Goal: Complete application form

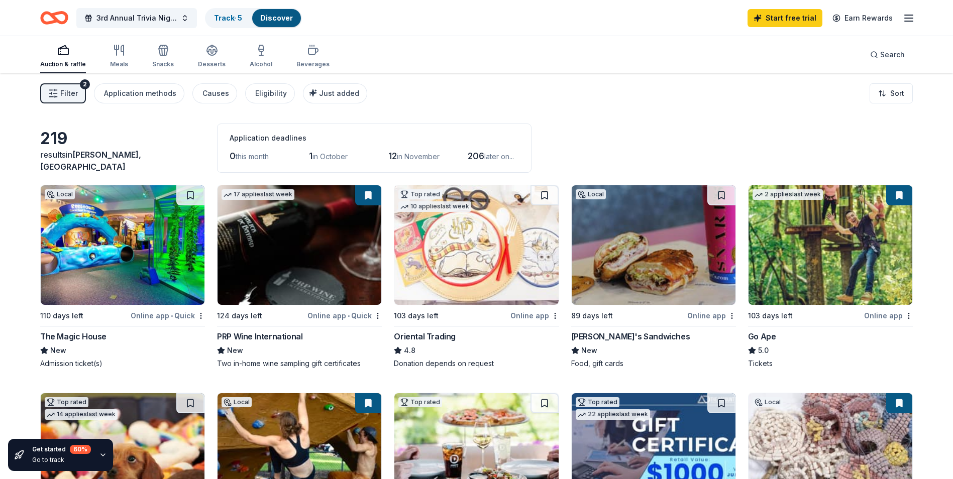
click at [678, 143] on div "219 results in Fenton, MO Application deadlines 0 this month 1 in October 12 in…" at bounding box center [476, 148] width 873 height 49
click at [761, 332] on div "Go Ape" at bounding box center [762, 337] width 28 height 12
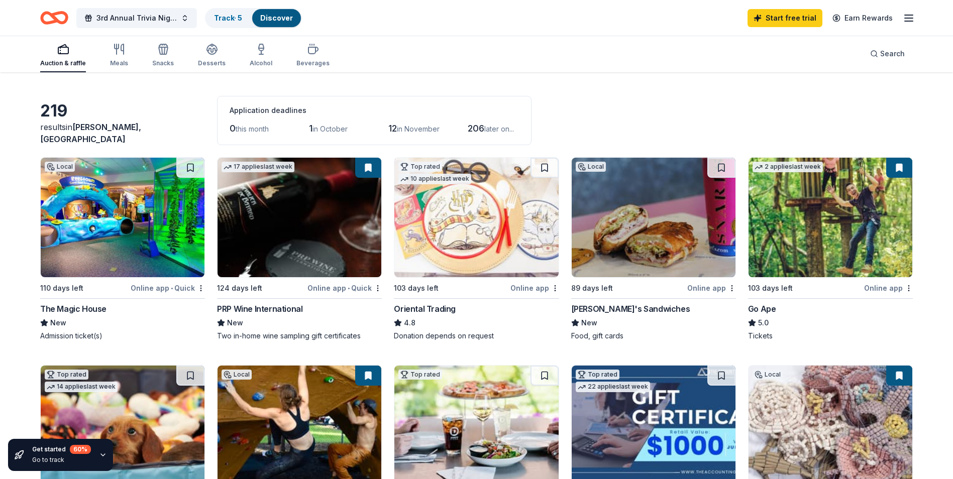
scroll to position [50, 0]
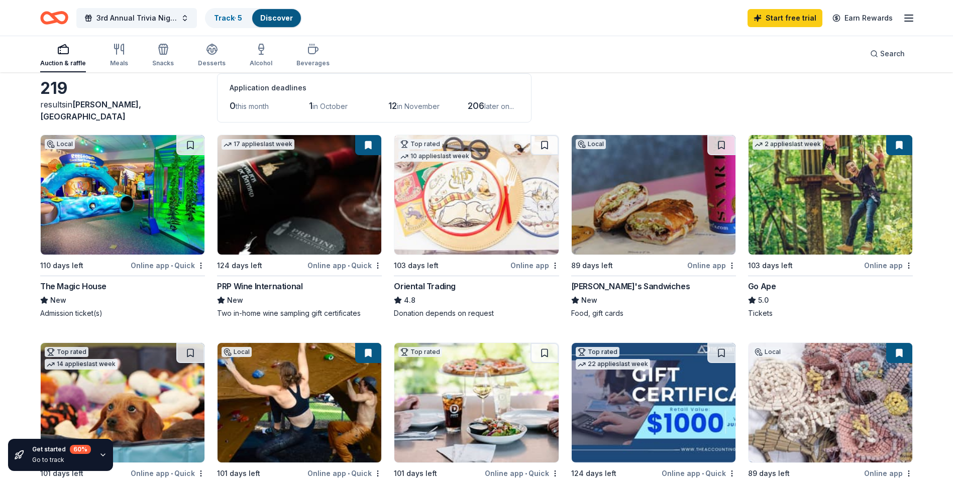
click at [599, 262] on div "89 days left" at bounding box center [592, 266] width 42 height 12
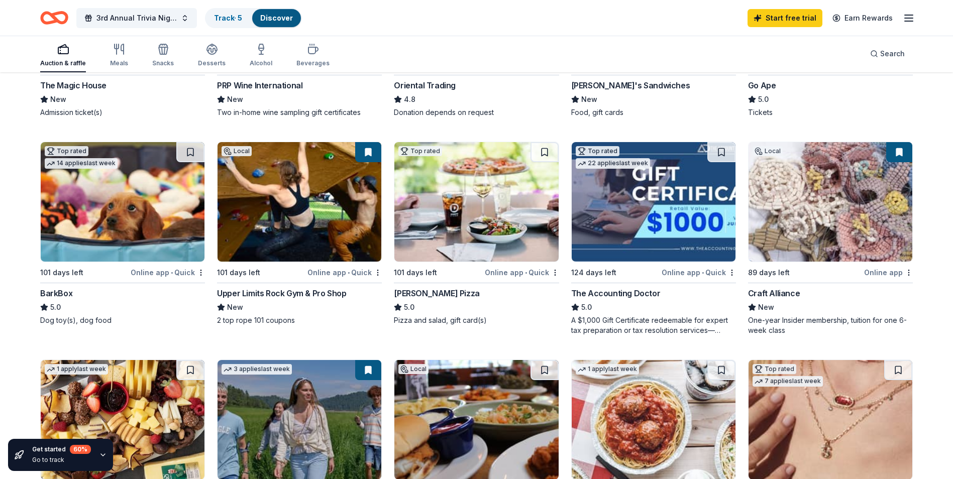
scroll to position [301, 0]
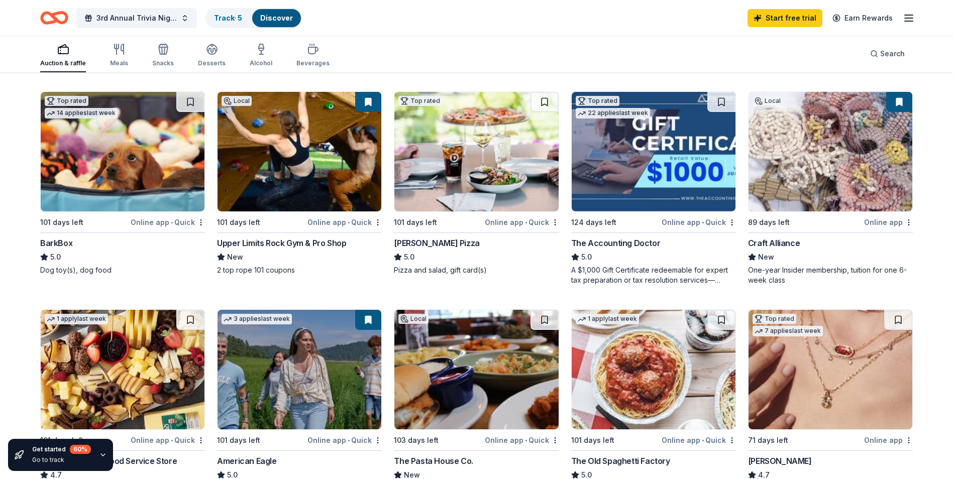
click at [283, 161] on img at bounding box center [300, 152] width 164 height 120
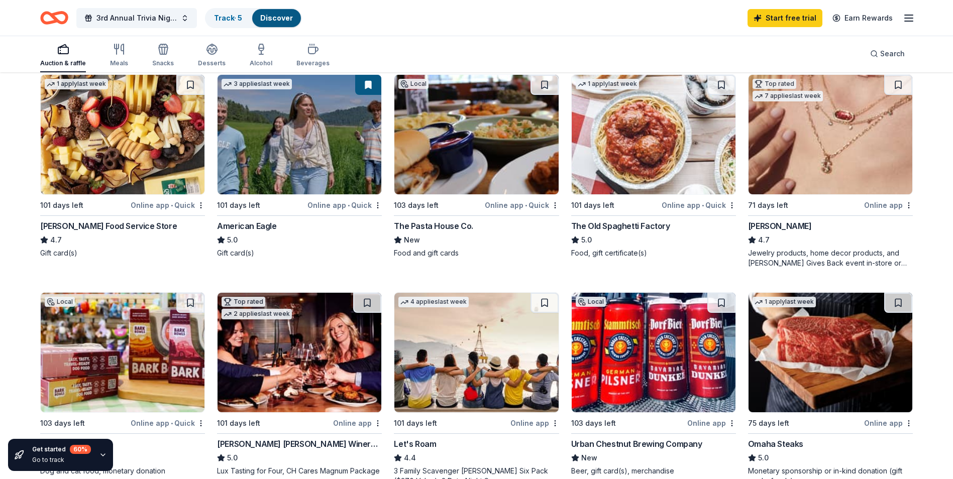
scroll to position [553, 0]
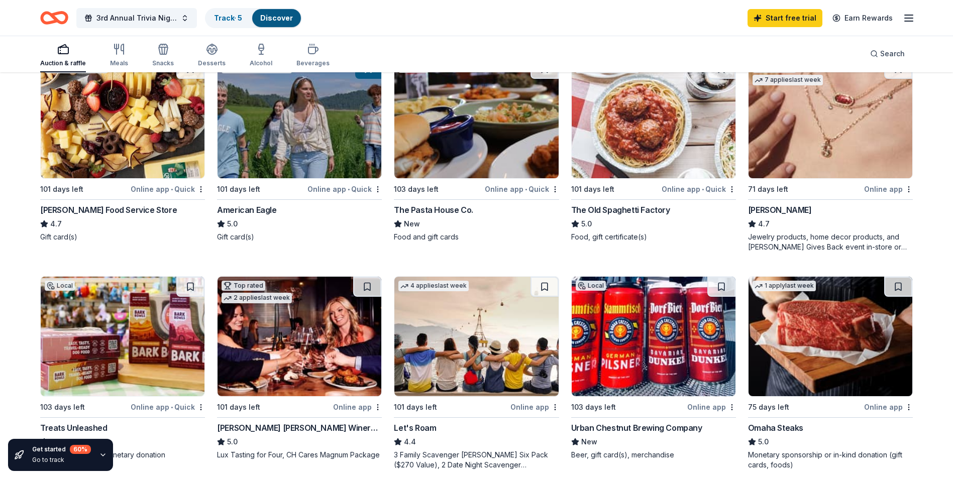
click at [633, 428] on div "Urban Chestnut Brewing Company" at bounding box center [636, 428] width 131 height 12
click at [422, 207] on div "The Pasta House Co." at bounding box center [433, 210] width 79 height 12
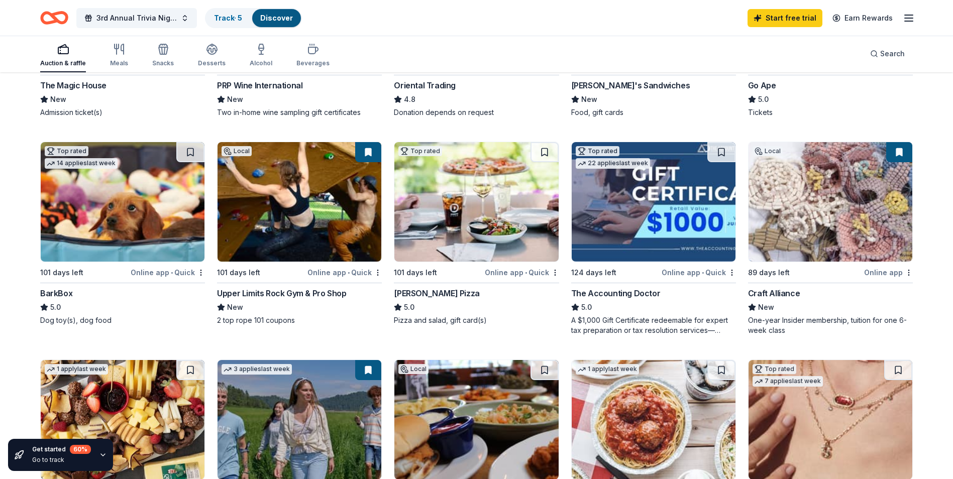
scroll to position [0, 0]
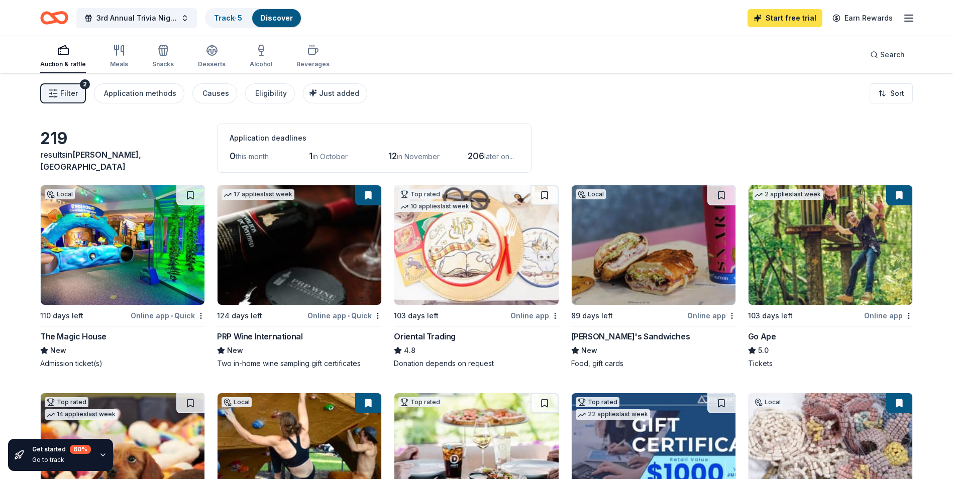
click at [788, 17] on link "Start free trial" at bounding box center [784, 18] width 75 height 18
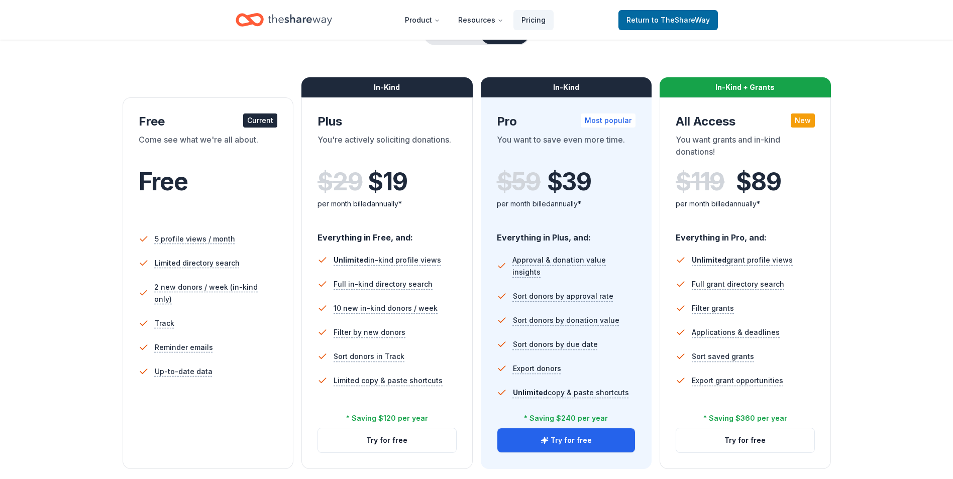
scroll to position [100, 0]
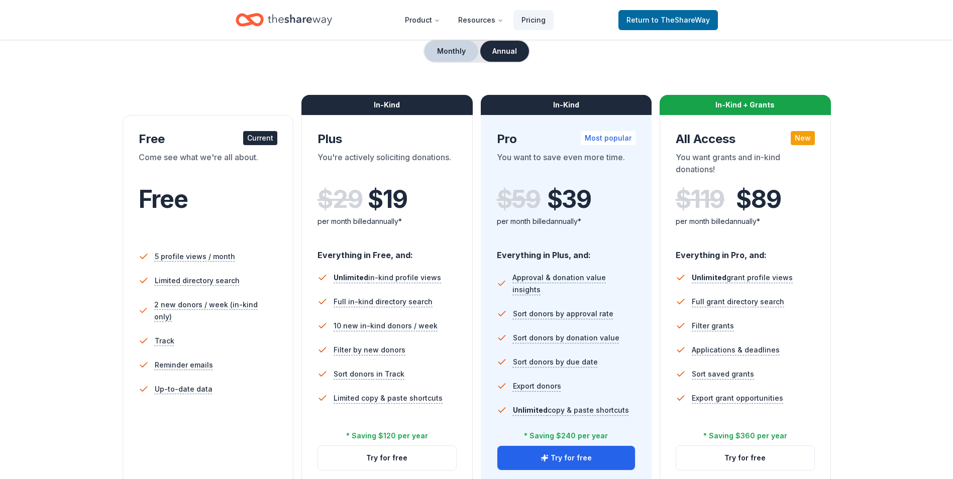
drag, startPoint x: 429, startPoint y: 46, endPoint x: 456, endPoint y: 56, distance: 28.5
click at [429, 46] on button "Monthly" at bounding box center [451, 51] width 54 height 21
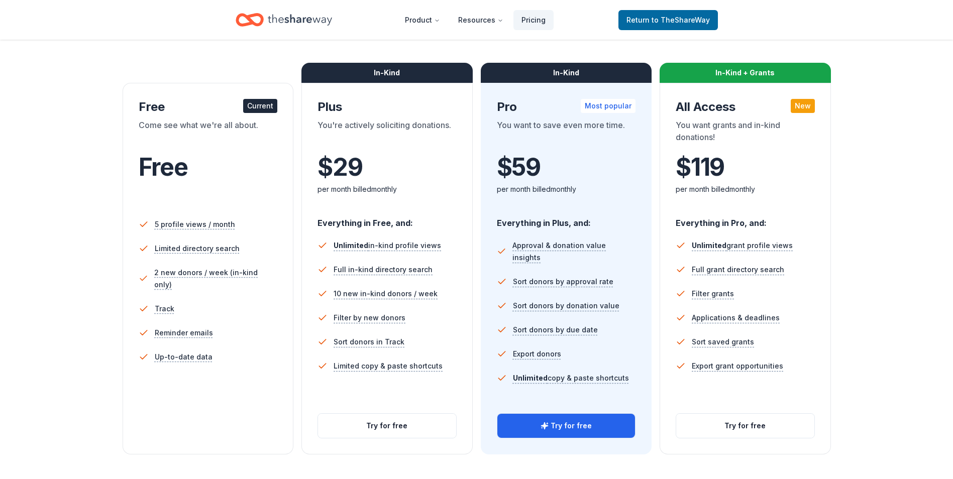
scroll to position [151, 0]
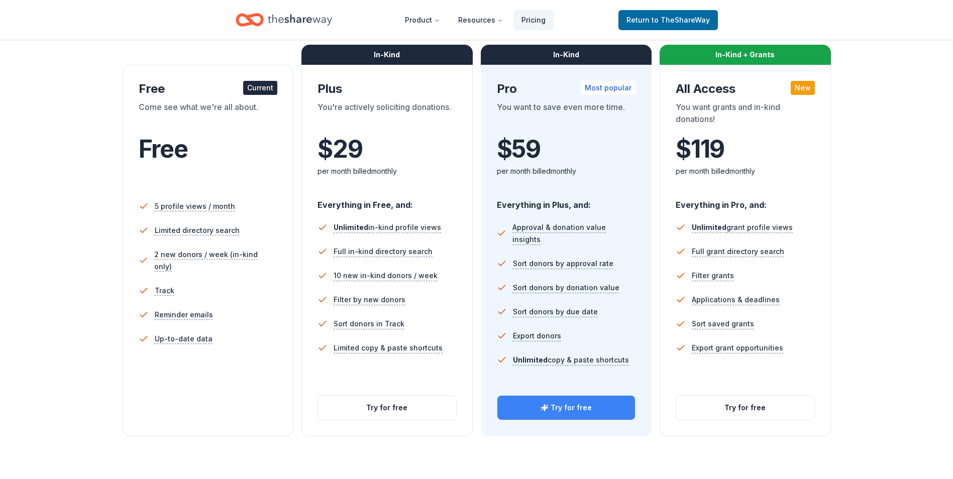
click at [558, 409] on button "Try for free" at bounding box center [566, 408] width 138 height 24
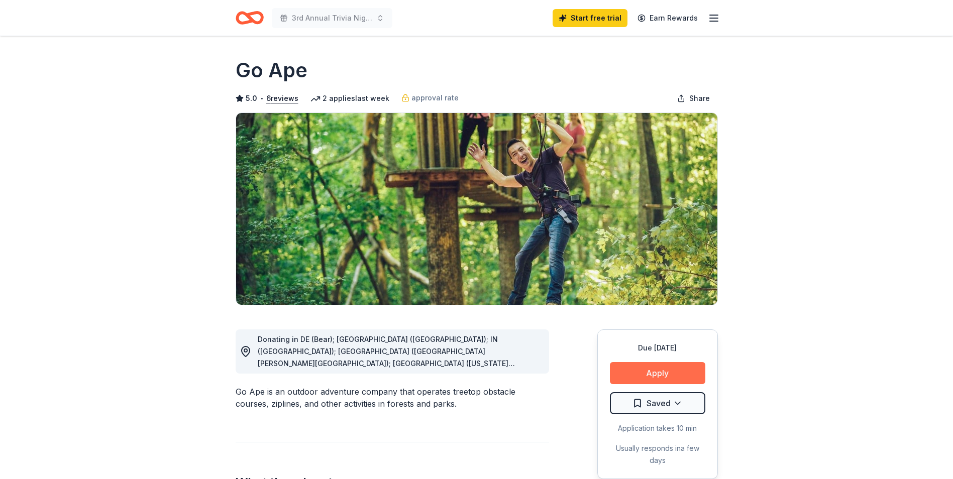
click at [628, 372] on button "Apply" at bounding box center [657, 373] width 95 height 22
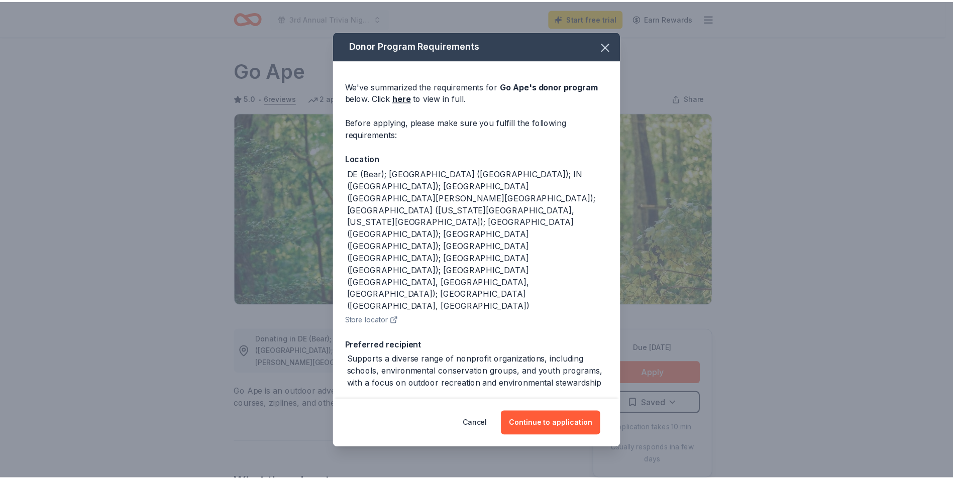
scroll to position [26, 0]
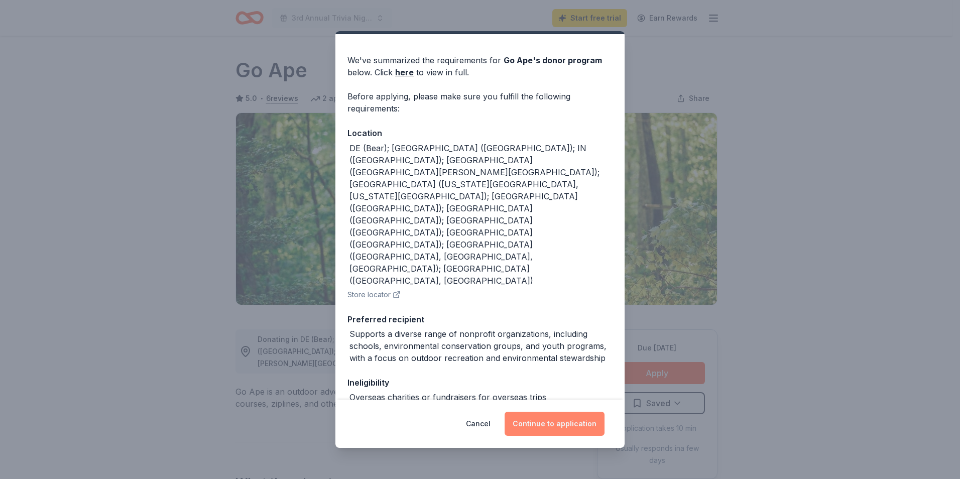
click at [530, 428] on button "Continue to application" at bounding box center [555, 424] width 100 height 24
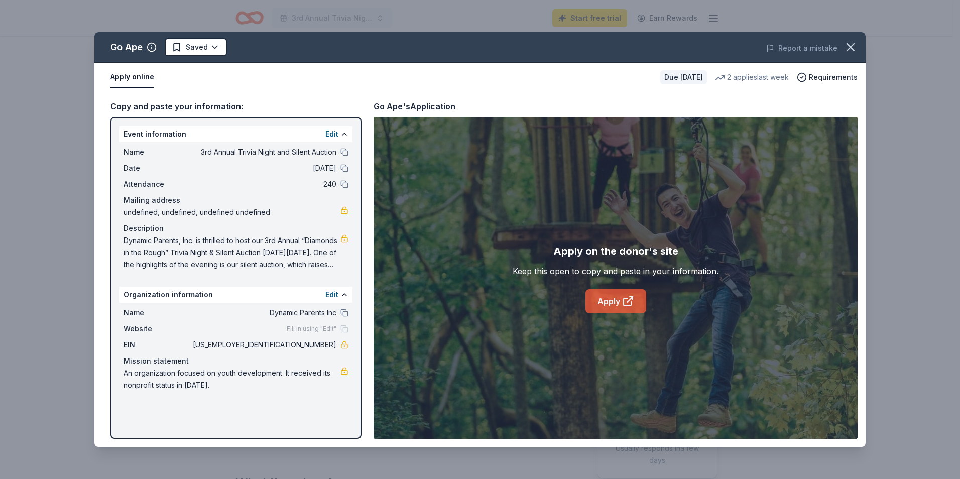
click at [626, 300] on icon at bounding box center [628, 301] width 12 height 12
click at [851, 49] on icon "button" at bounding box center [851, 47] width 14 height 14
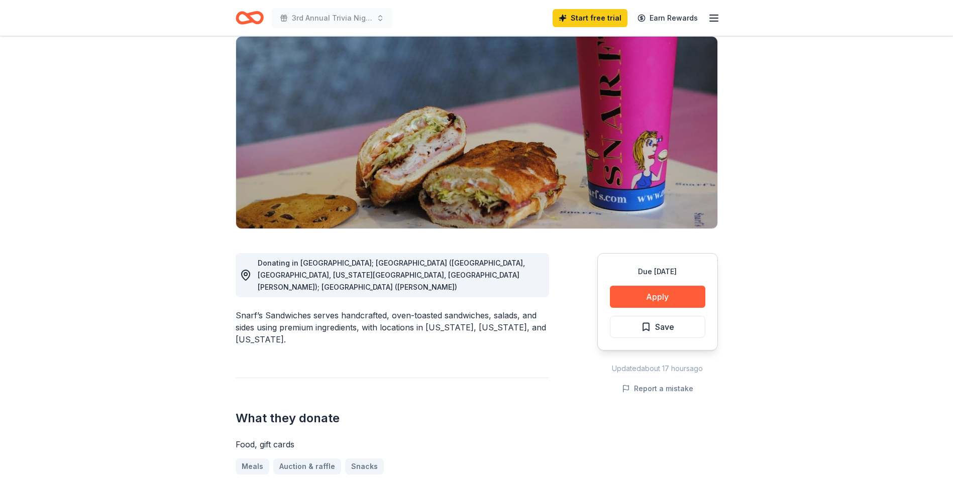
scroll to position [151, 0]
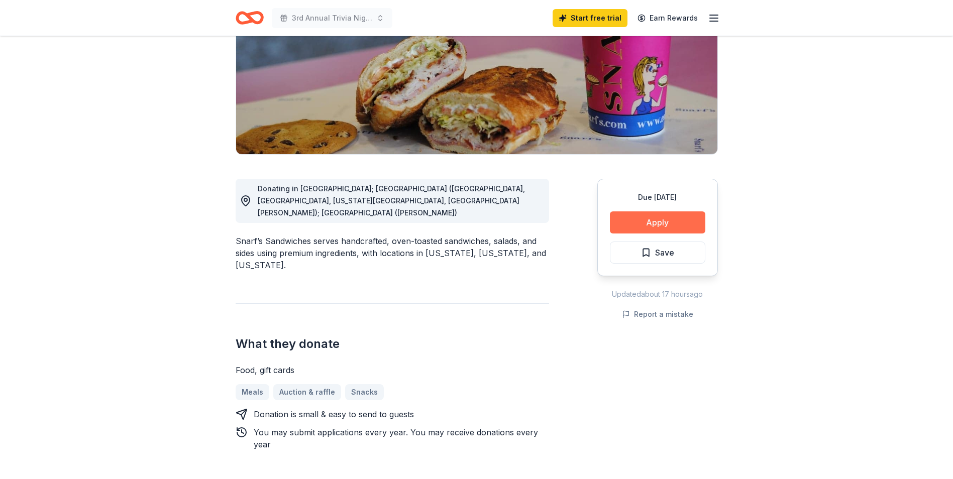
click at [657, 223] on button "Apply" at bounding box center [657, 222] width 95 height 22
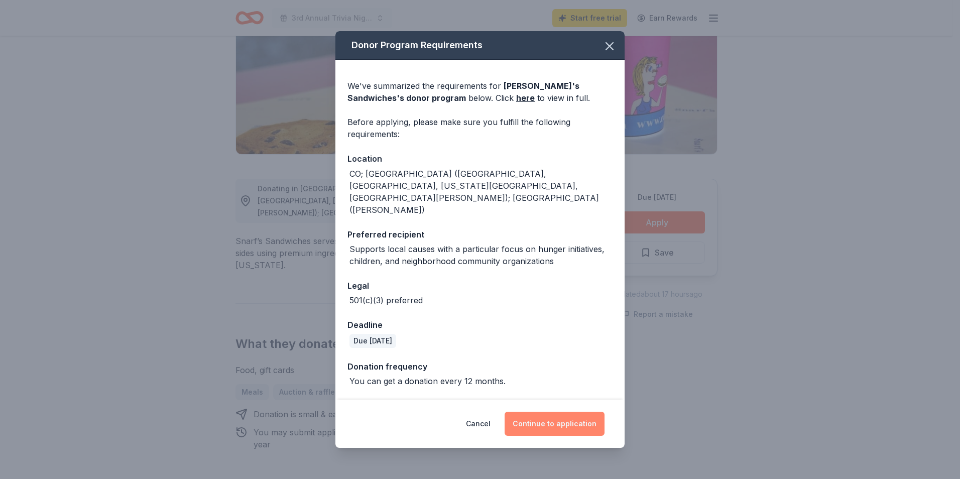
click at [541, 421] on button "Continue to application" at bounding box center [555, 424] width 100 height 24
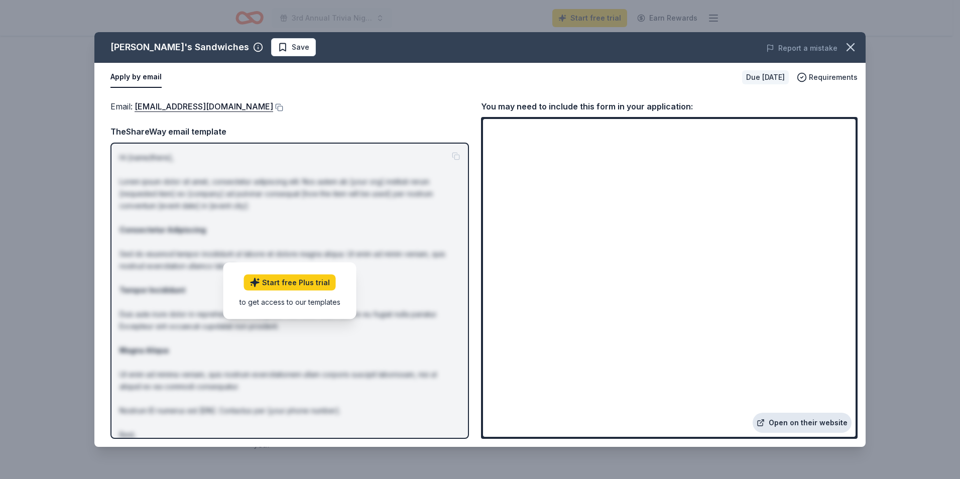
click at [798, 416] on link "Open on their website" at bounding box center [802, 423] width 99 height 20
drag, startPoint x: 845, startPoint y: 50, endPoint x: 894, endPoint y: 55, distance: 49.0
click at [845, 50] on icon "button" at bounding box center [851, 47] width 14 height 14
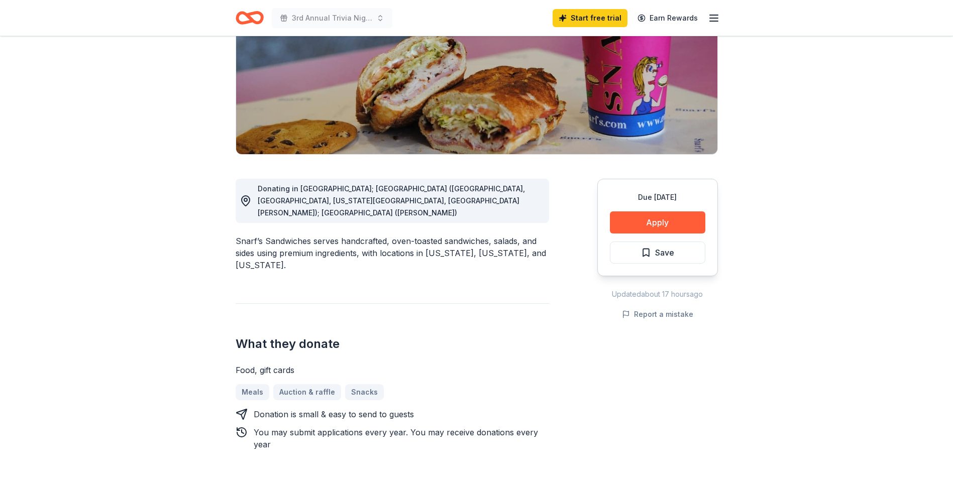
scroll to position [0, 0]
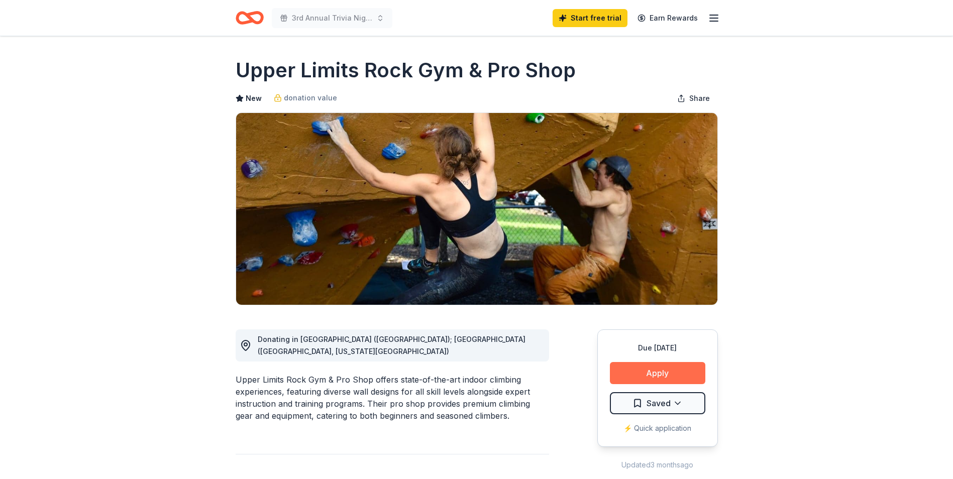
click at [655, 374] on button "Apply" at bounding box center [657, 373] width 95 height 22
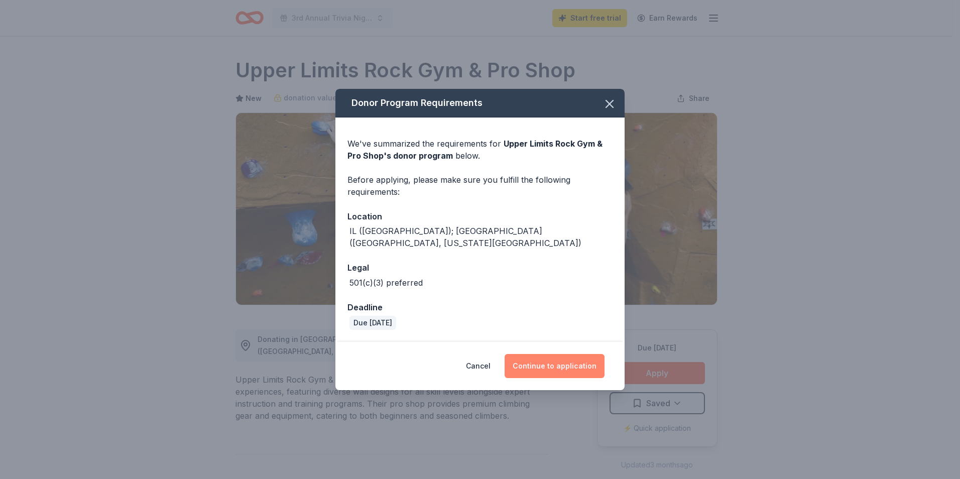
click at [549, 354] on button "Continue to application" at bounding box center [555, 366] width 100 height 24
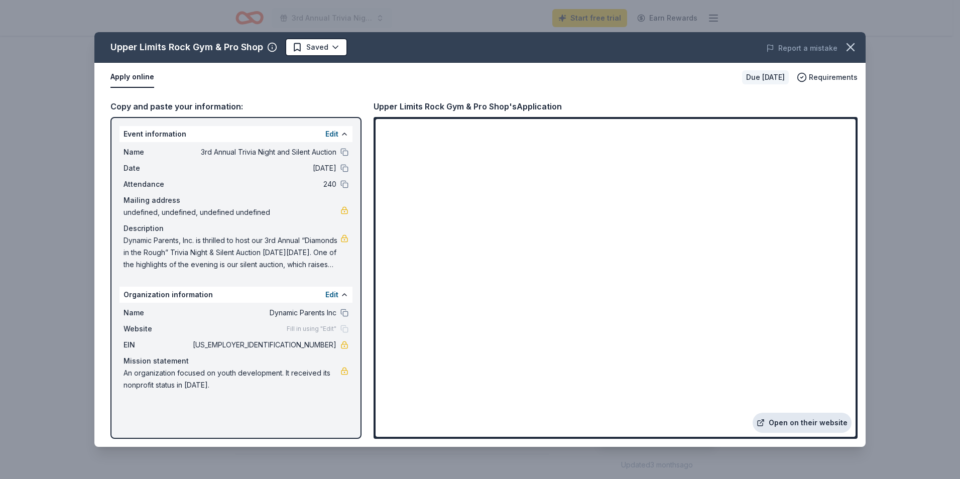
click at [796, 425] on link "Open on their website" at bounding box center [802, 423] width 99 height 20
click at [852, 48] on icon "button" at bounding box center [851, 47] width 14 height 14
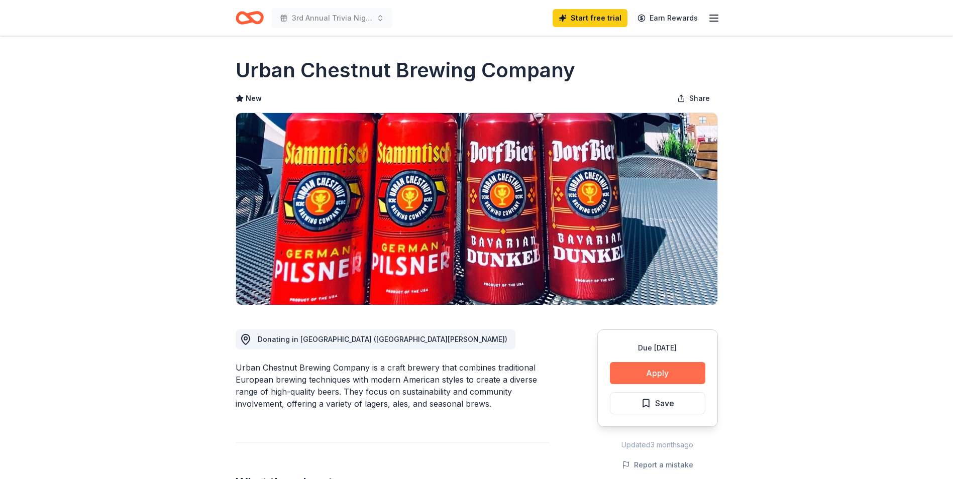
click at [651, 374] on button "Apply" at bounding box center [657, 373] width 95 height 22
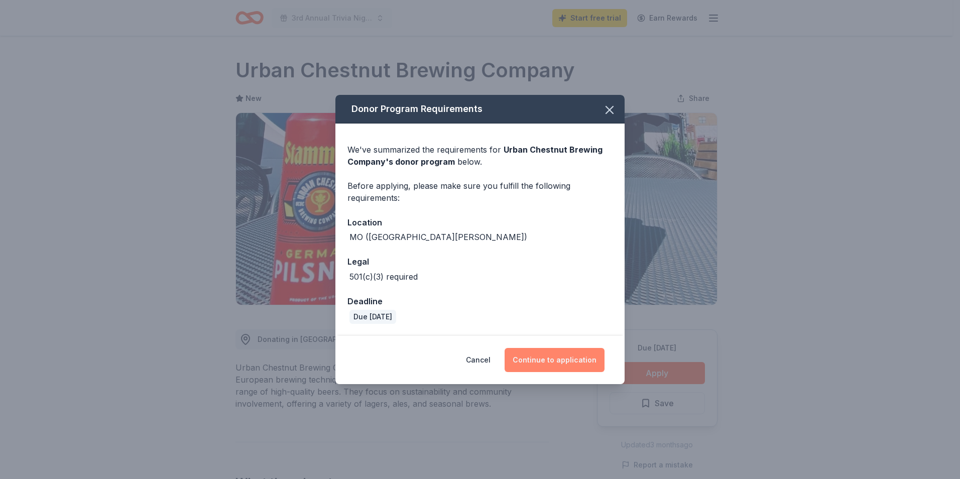
click at [544, 363] on button "Continue to application" at bounding box center [555, 360] width 100 height 24
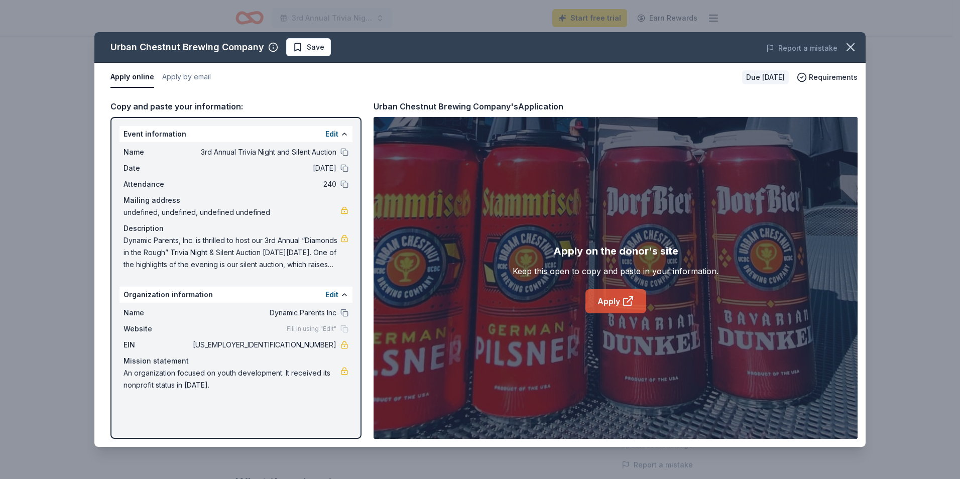
click at [606, 298] on link "Apply" at bounding box center [616, 301] width 61 height 24
click at [855, 44] on icon "button" at bounding box center [851, 47] width 14 height 14
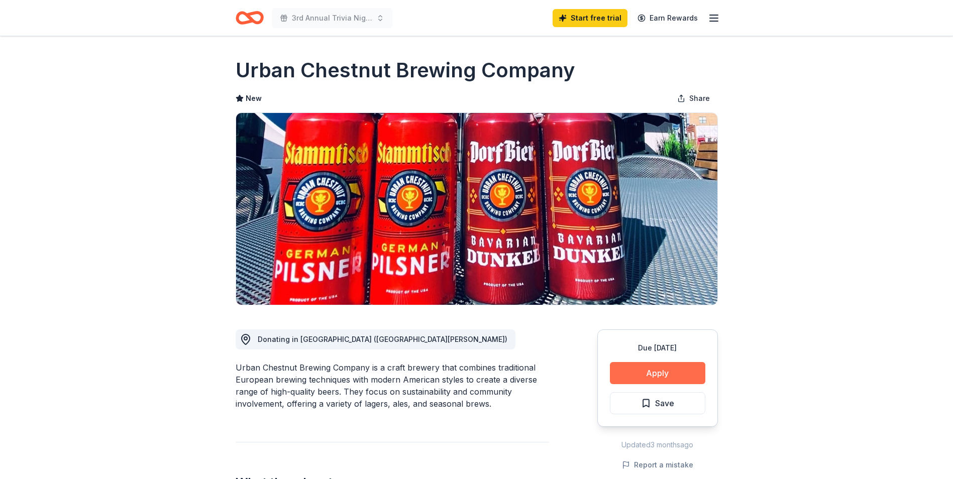
click at [650, 378] on button "Apply" at bounding box center [657, 373] width 95 height 22
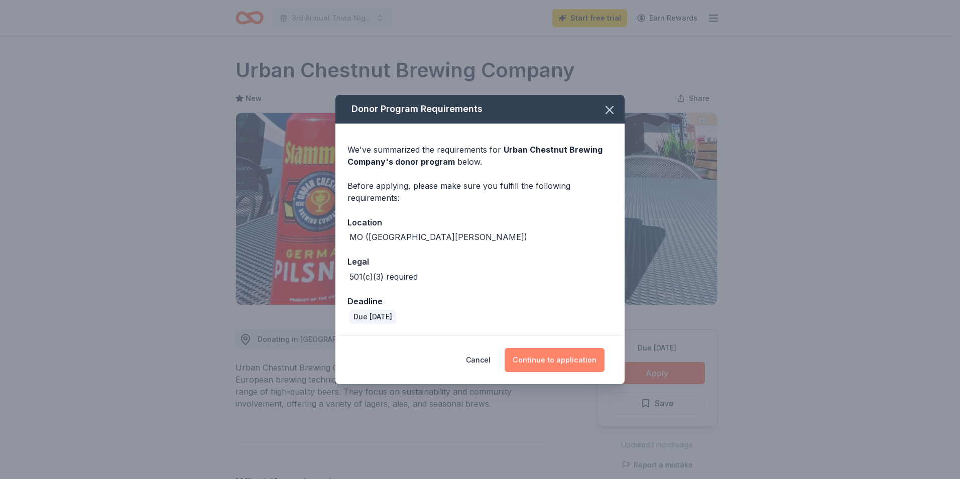
click at [545, 359] on button "Continue to application" at bounding box center [555, 360] width 100 height 24
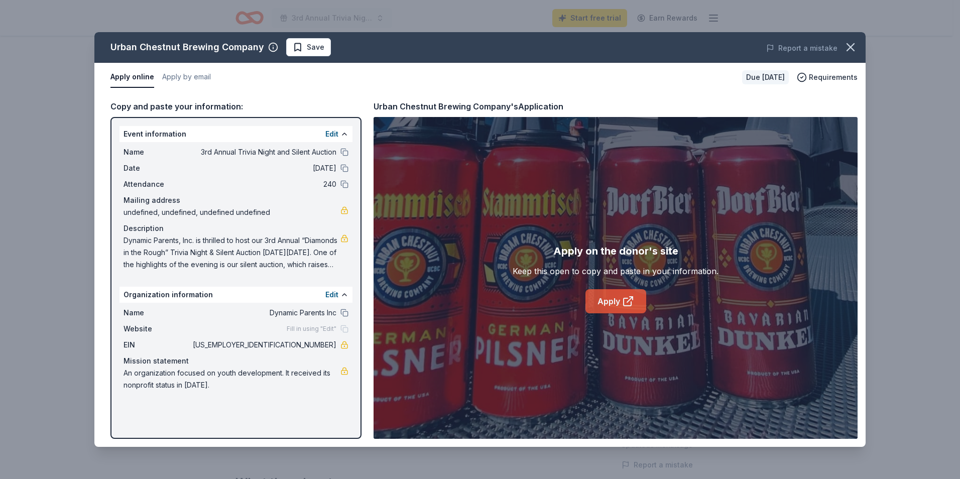
click at [629, 308] on link "Apply" at bounding box center [616, 301] width 61 height 24
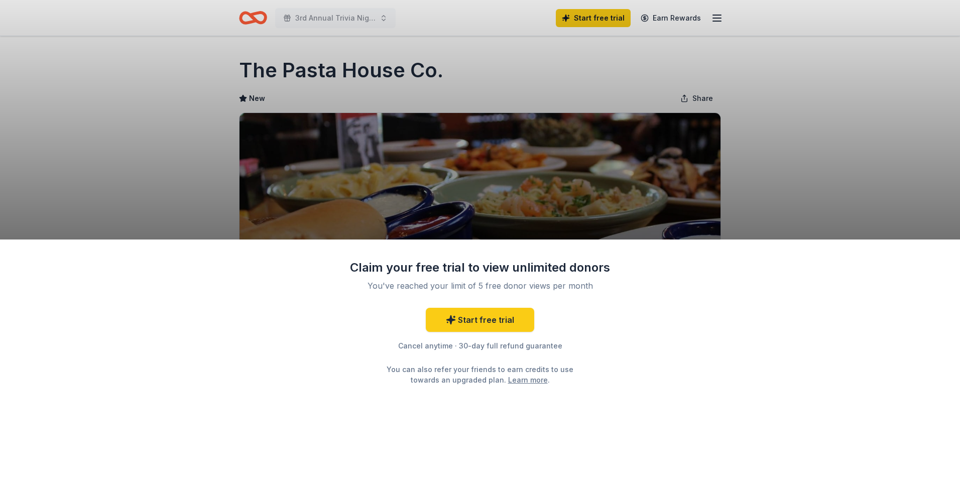
click at [784, 151] on div "Claim your free trial to view unlimited donors You've reached your limit of 5 f…" at bounding box center [480, 239] width 960 height 479
click at [812, 166] on div "Claim your free trial to view unlimited donors You've reached your limit of 5 f…" at bounding box center [480, 239] width 960 height 479
click at [391, 294] on div "Claim your free trial to view unlimited donors You've reached your limit of 5 f…" at bounding box center [480, 323] width 261 height 126
click at [195, 105] on div "Claim your free trial to view unlimited donors You've reached your limit of 5 f…" at bounding box center [480, 239] width 960 height 479
click at [688, 56] on div "Claim your free trial to view unlimited donors You've reached your limit of 5 f…" at bounding box center [480, 239] width 960 height 479
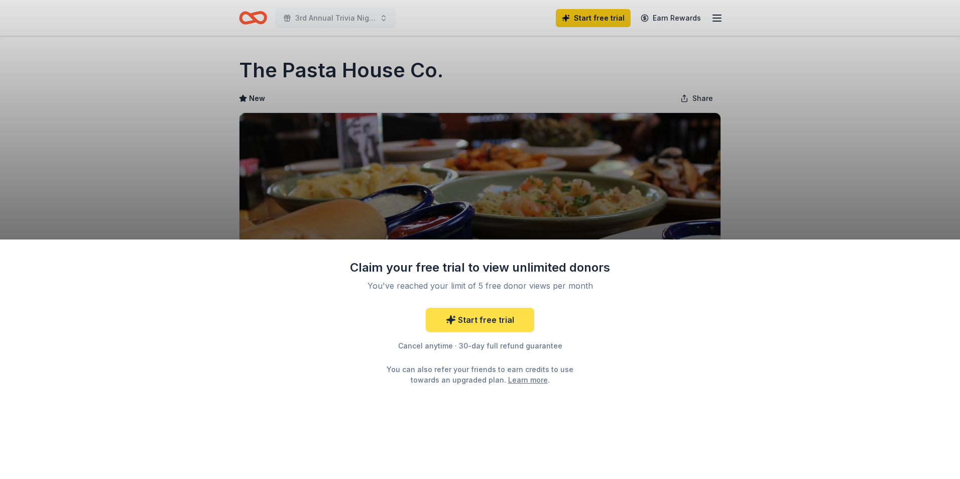
click at [454, 323] on icon at bounding box center [451, 320] width 10 height 10
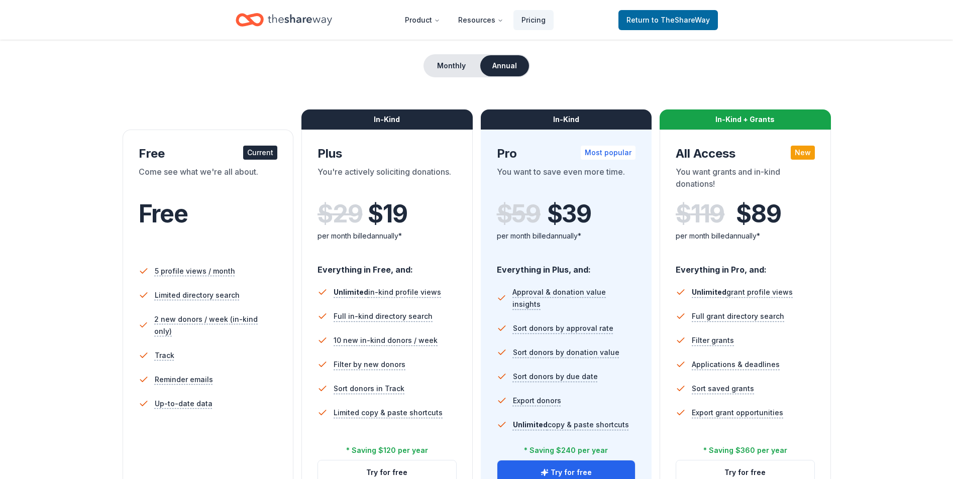
scroll to position [100, 0]
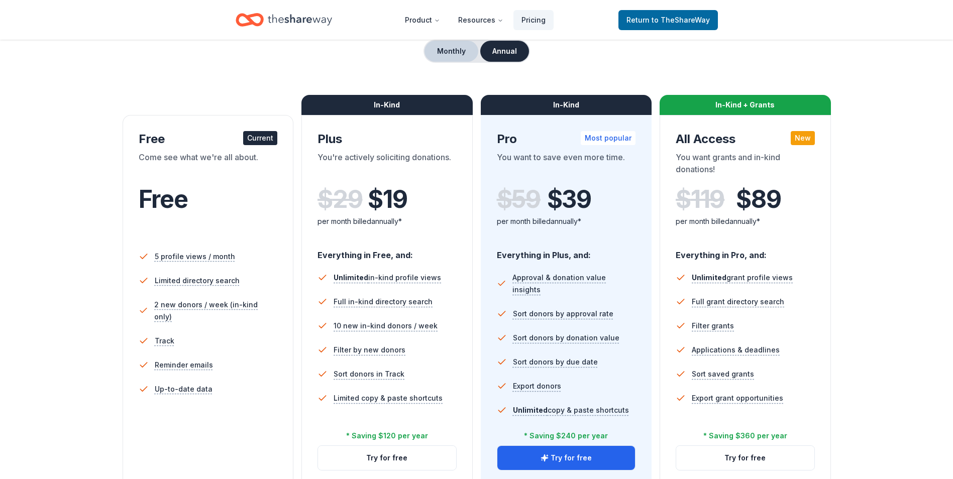
click at [457, 52] on button "Monthly" at bounding box center [451, 51] width 54 height 21
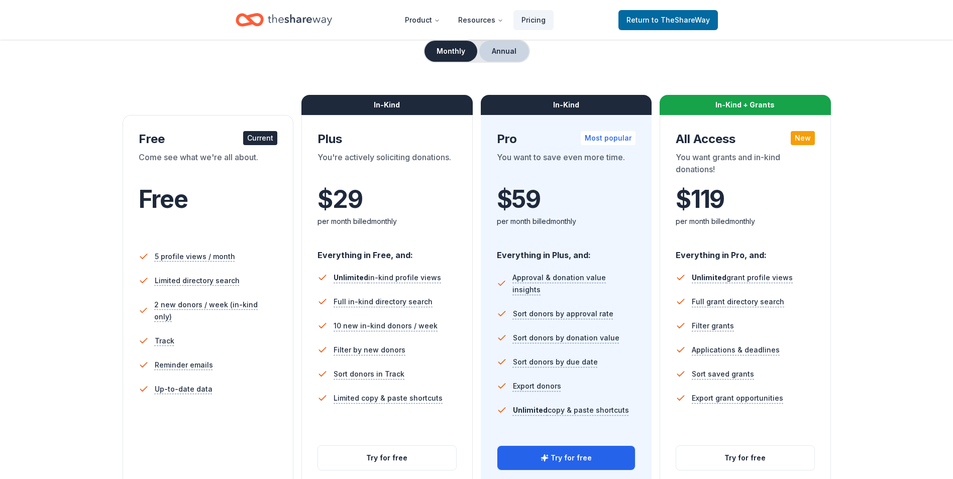
click at [499, 53] on button "Annual" at bounding box center [504, 51] width 50 height 21
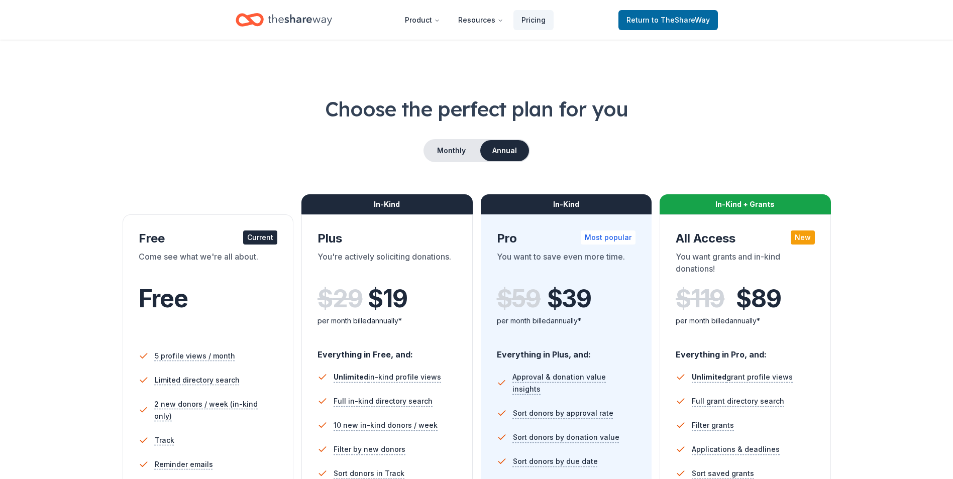
scroll to position [0, 0]
